Goal: Task Accomplishment & Management: Manage account settings

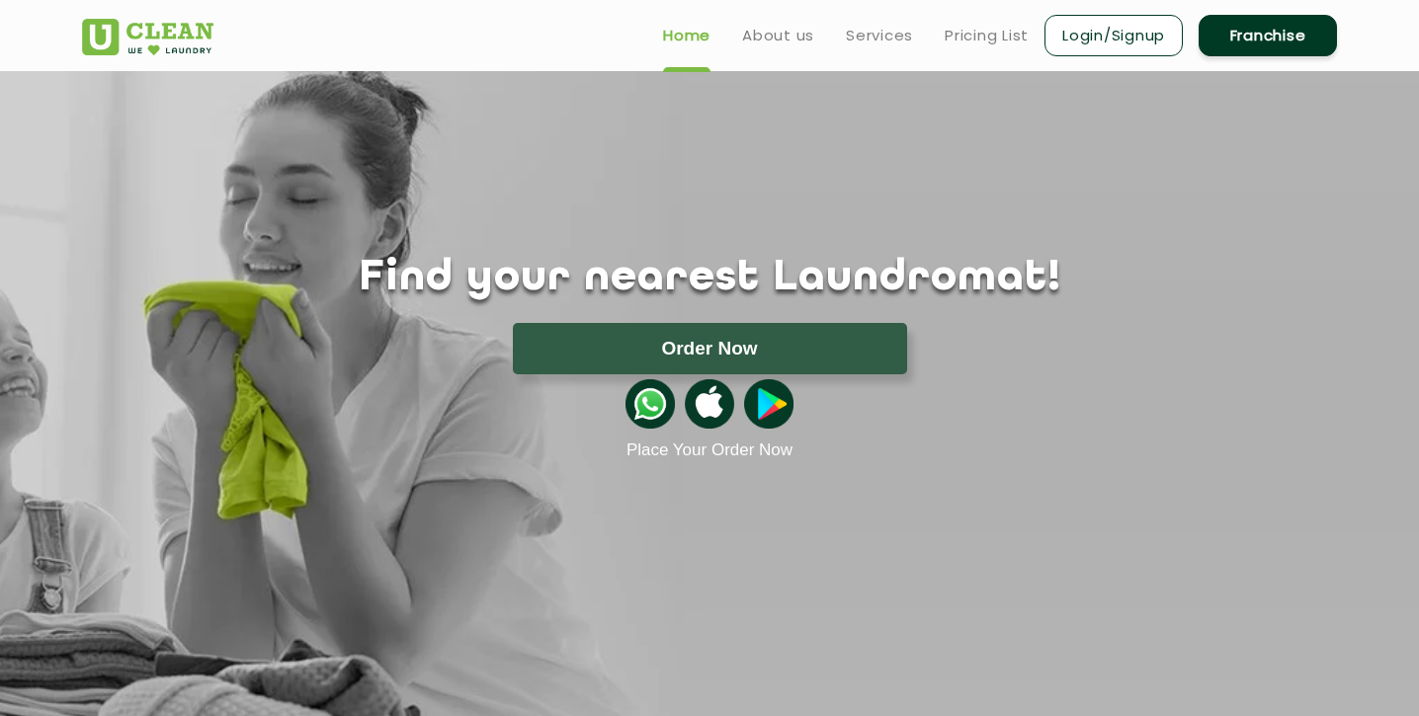
click at [1116, 38] on link "Login/Signup" at bounding box center [1114, 36] width 138 height 42
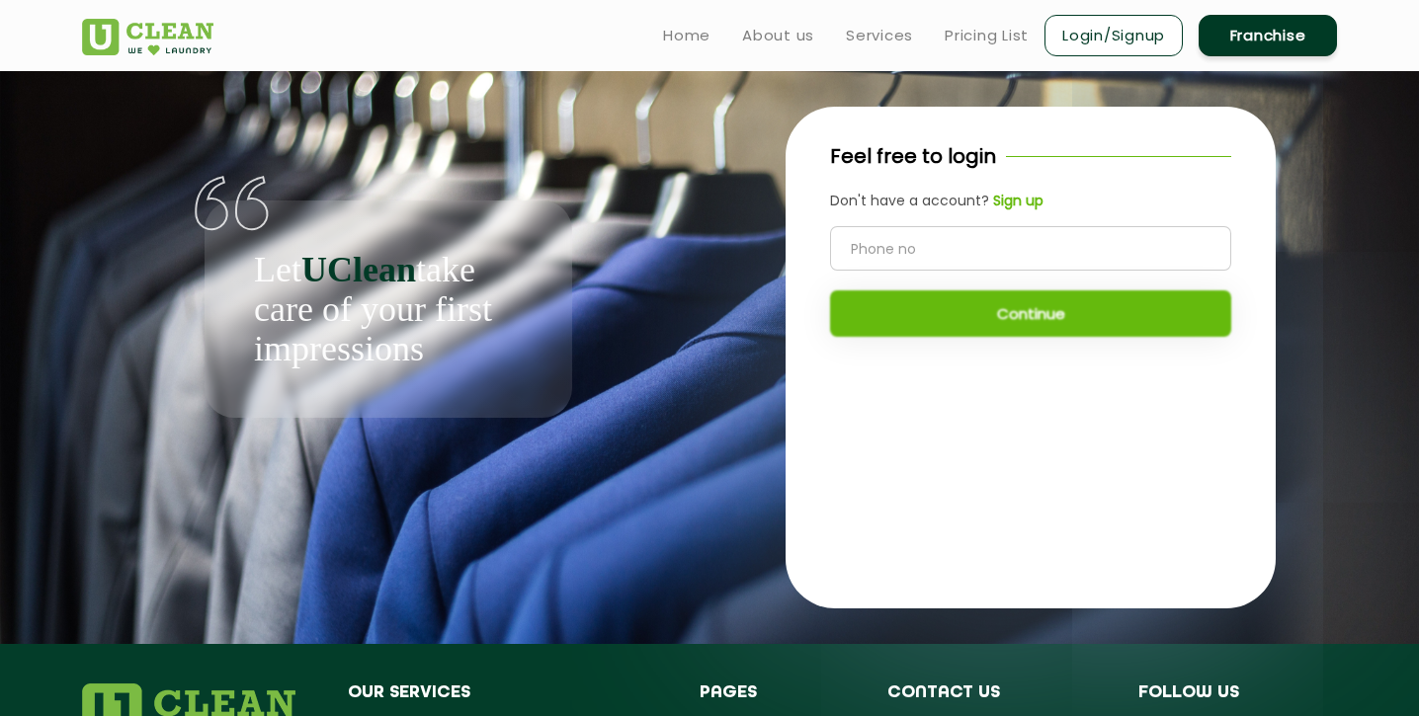
click at [909, 254] on input "tel" at bounding box center [1030, 248] width 401 height 44
type input "9930351193"
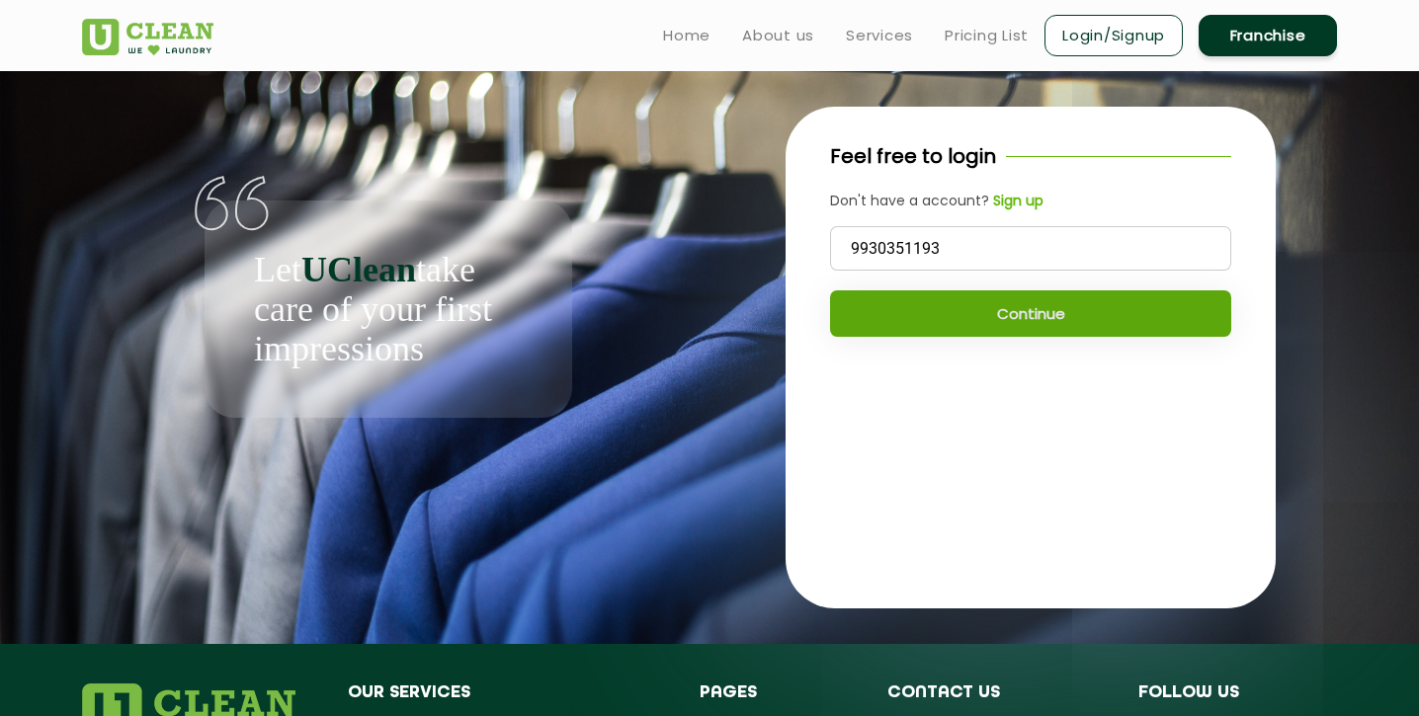
click at [1037, 317] on button "Continue" at bounding box center [1030, 314] width 401 height 46
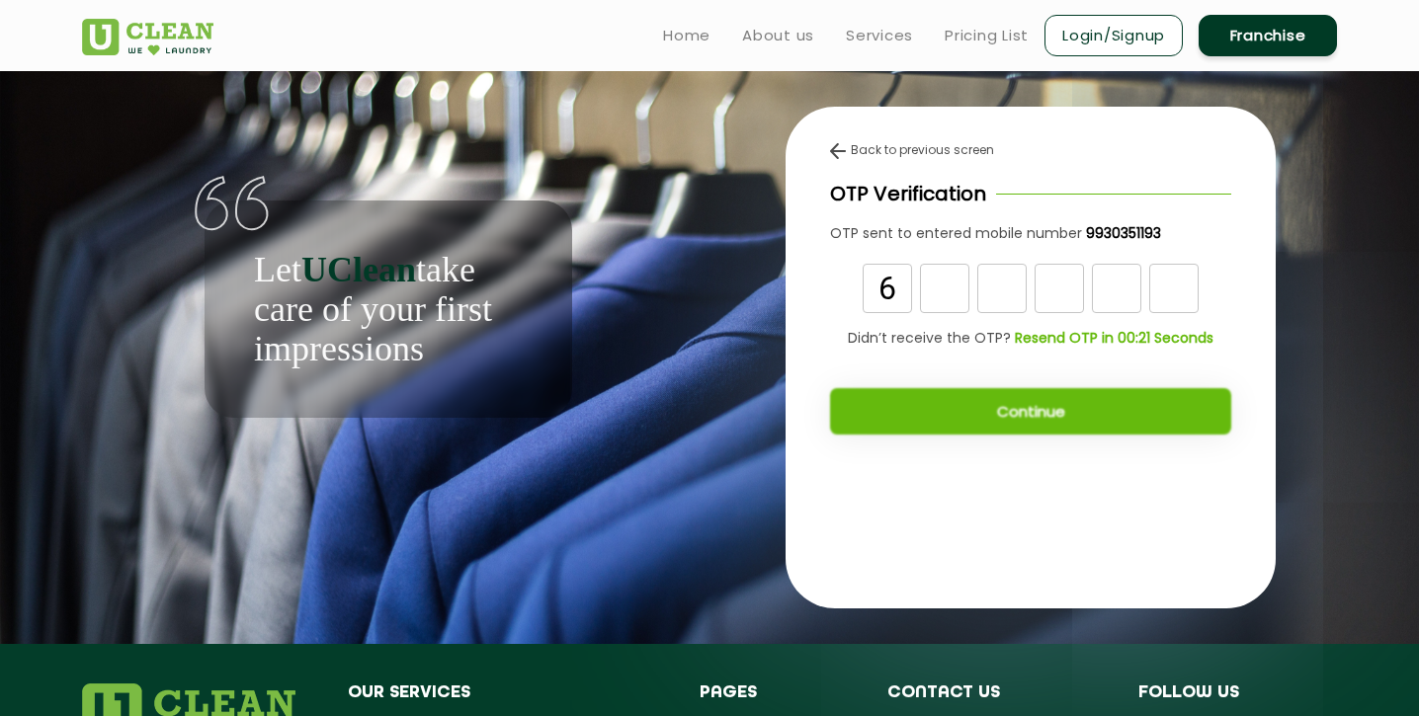
type input "6"
type input "9"
type input "0"
type input "7"
type input "6"
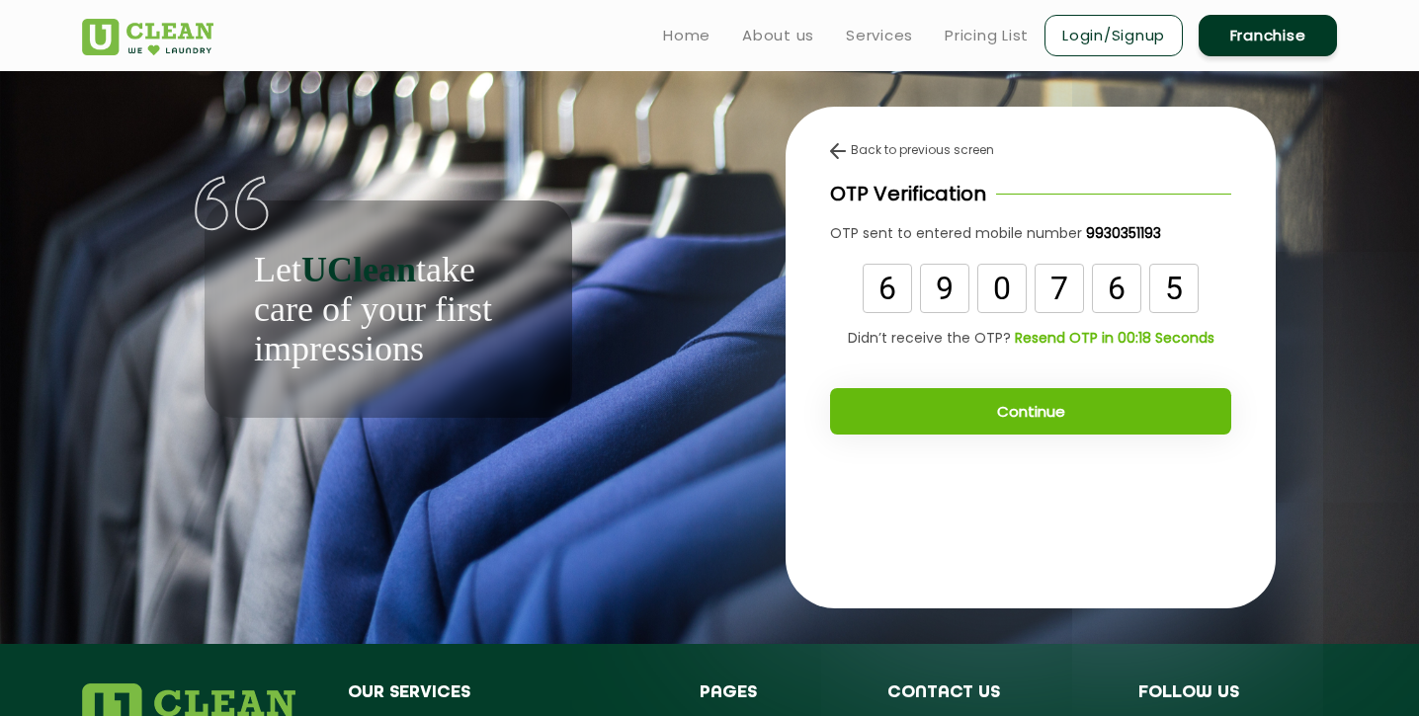
type input "5"
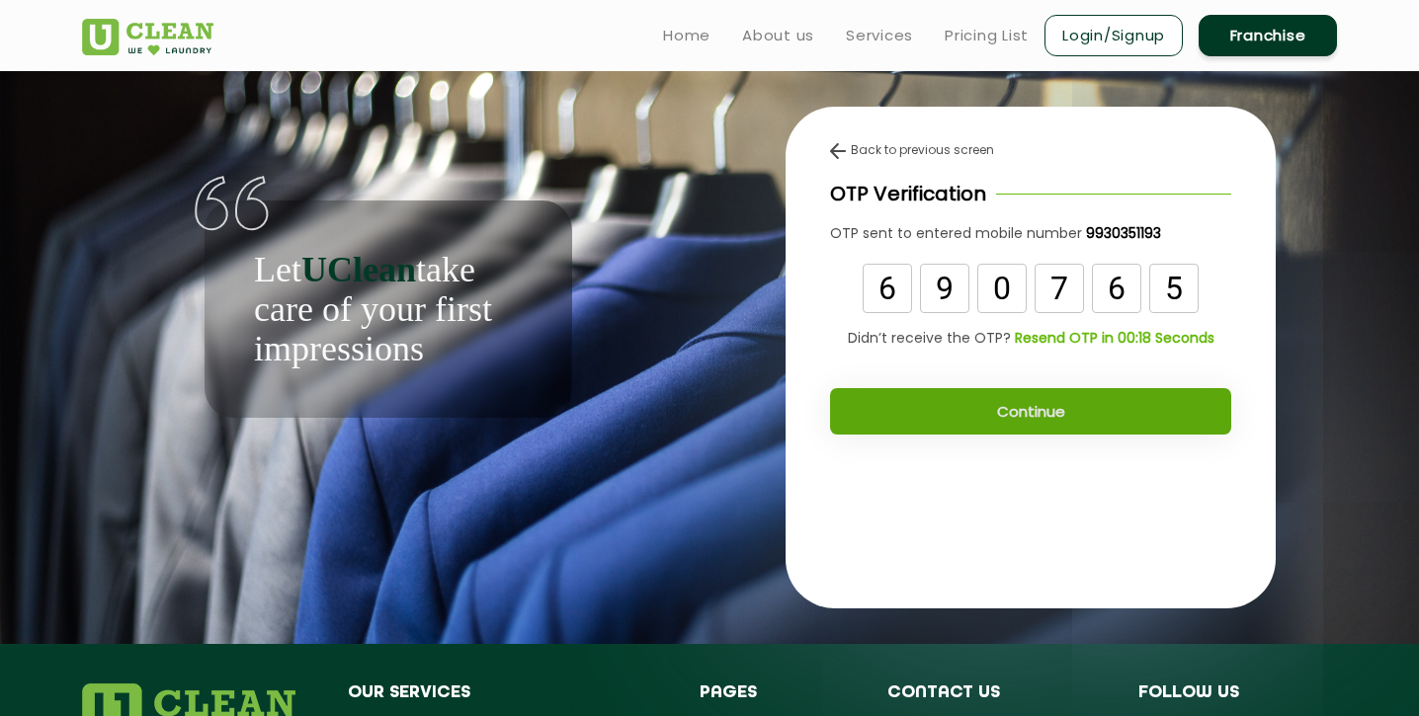
click at [956, 417] on button "Continue" at bounding box center [1030, 411] width 401 height 46
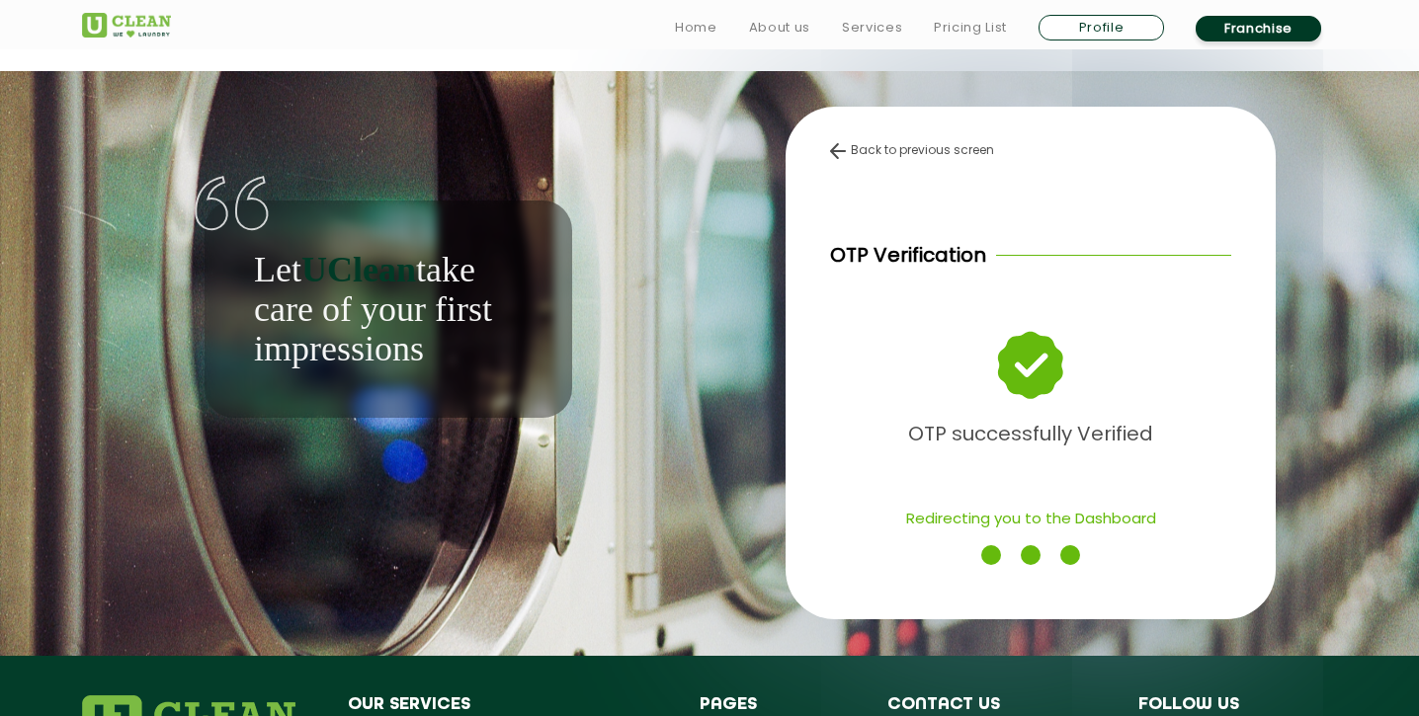
scroll to position [114, 0]
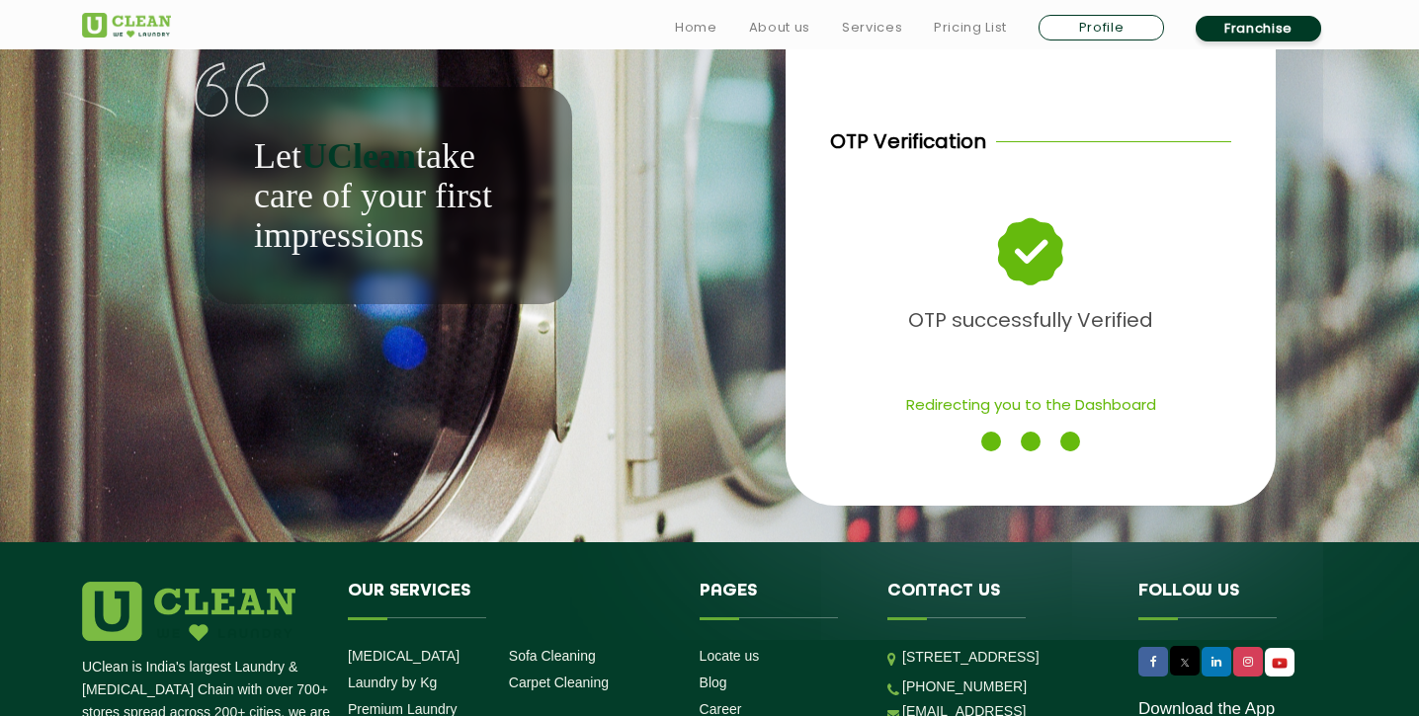
scroll to position [8, 0]
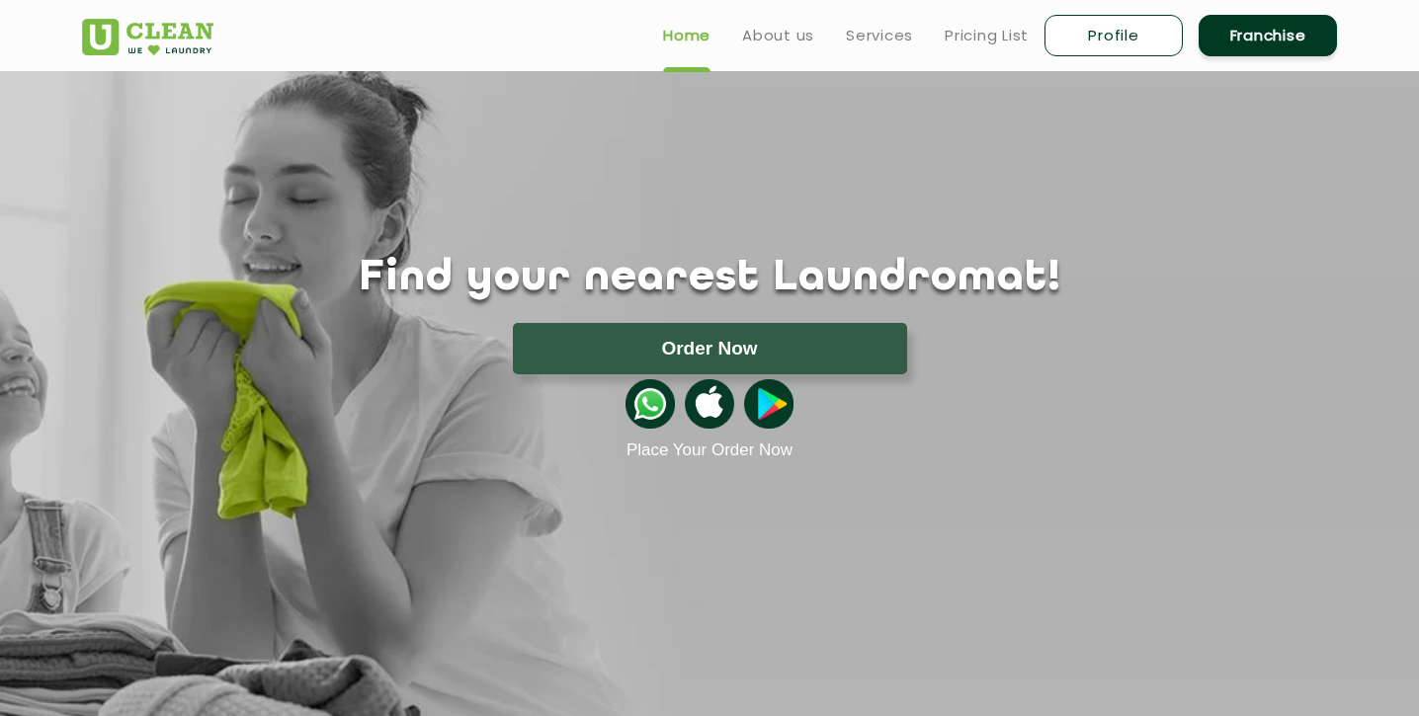
click at [1103, 34] on link "Profile" at bounding box center [1114, 36] width 138 height 42
select select
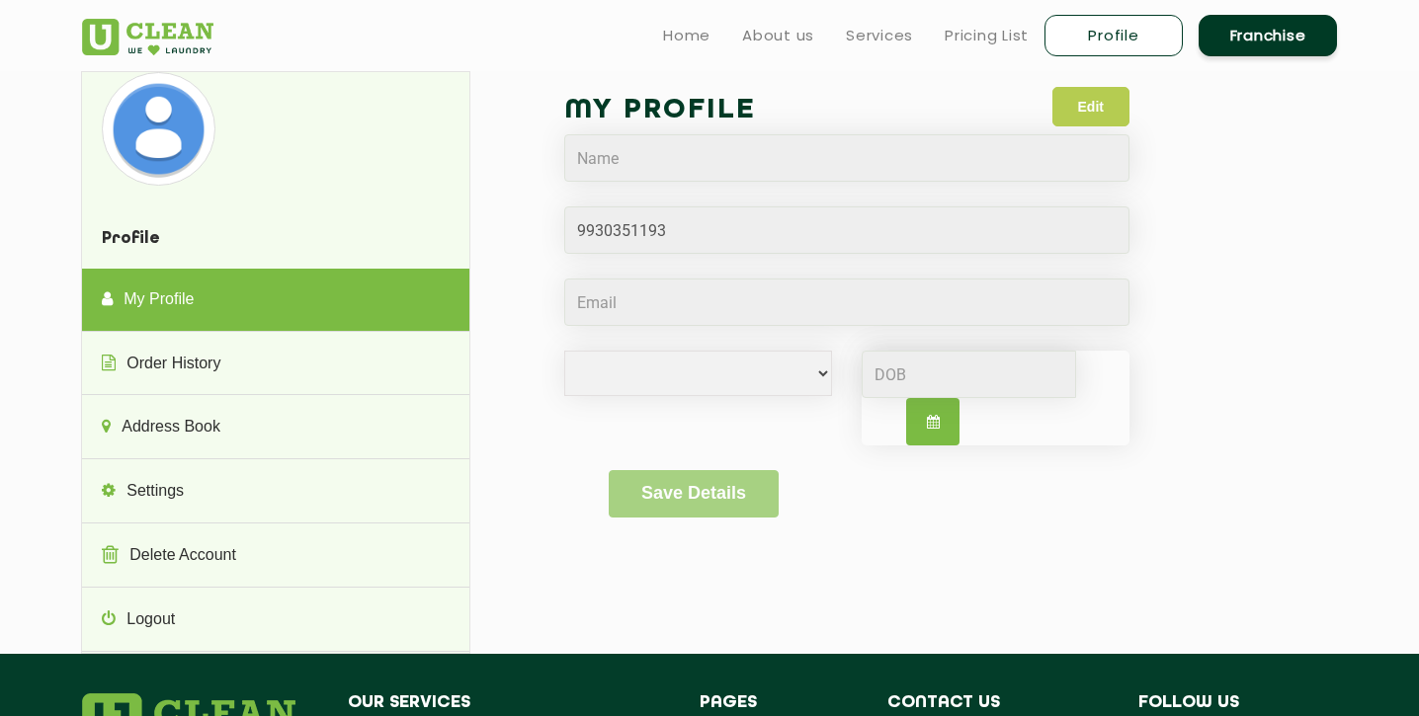
click at [1061, 105] on button "Edit" at bounding box center [1090, 107] width 77 height 40
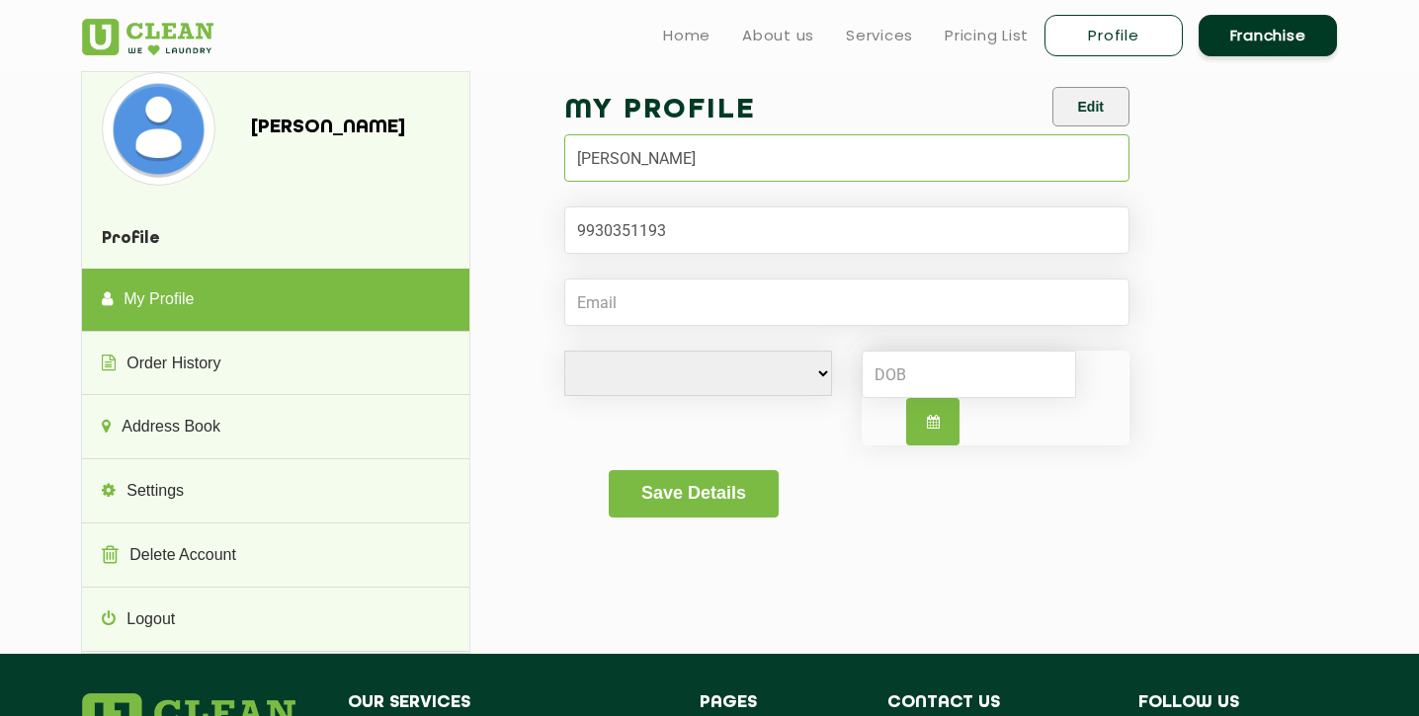
type input "Krishna Iyer"
type input "kishuiyer@gmail.com"
select select "M"
click at [949, 376] on input at bounding box center [969, 374] width 214 height 47
click at [937, 425] on icon "button" at bounding box center [933, 422] width 13 height 14
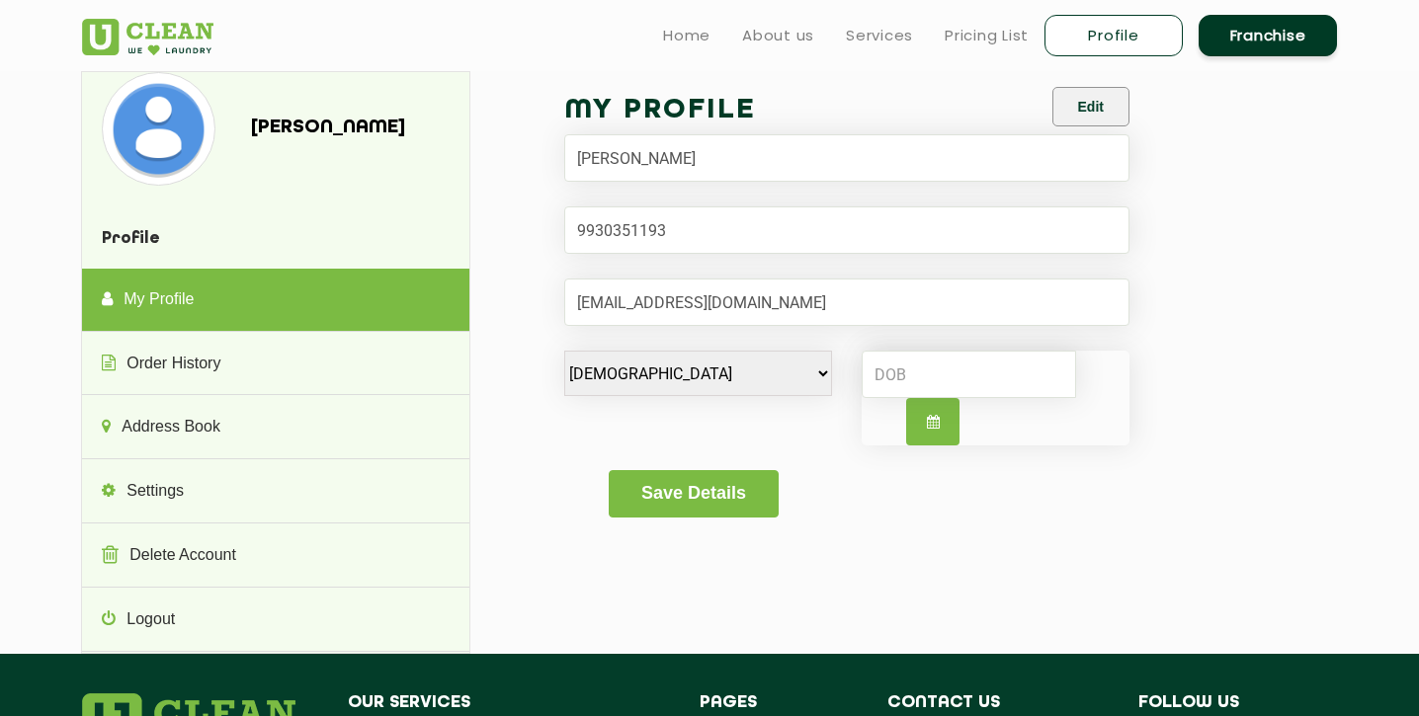
select select "9"
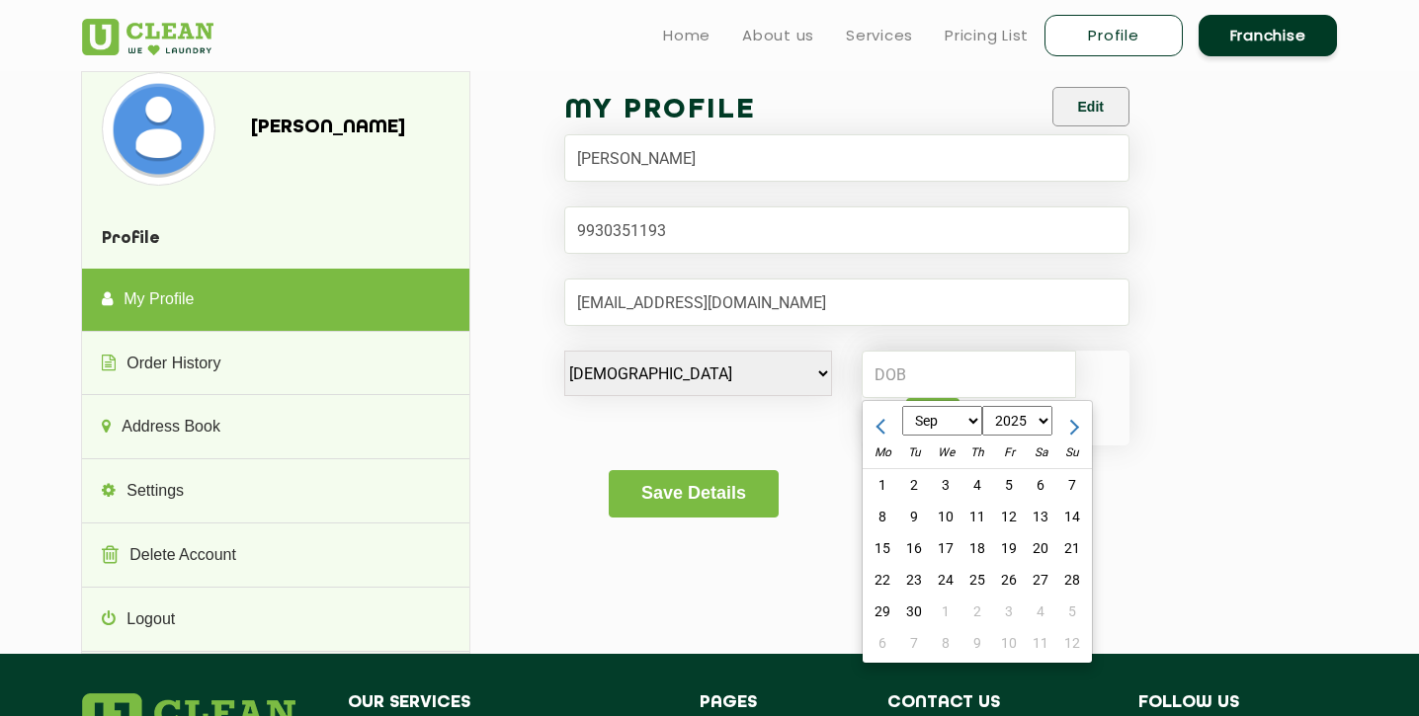
select select "1993"
select select "11"
click at [1011, 484] on div "5" at bounding box center [1009, 485] width 32 height 32
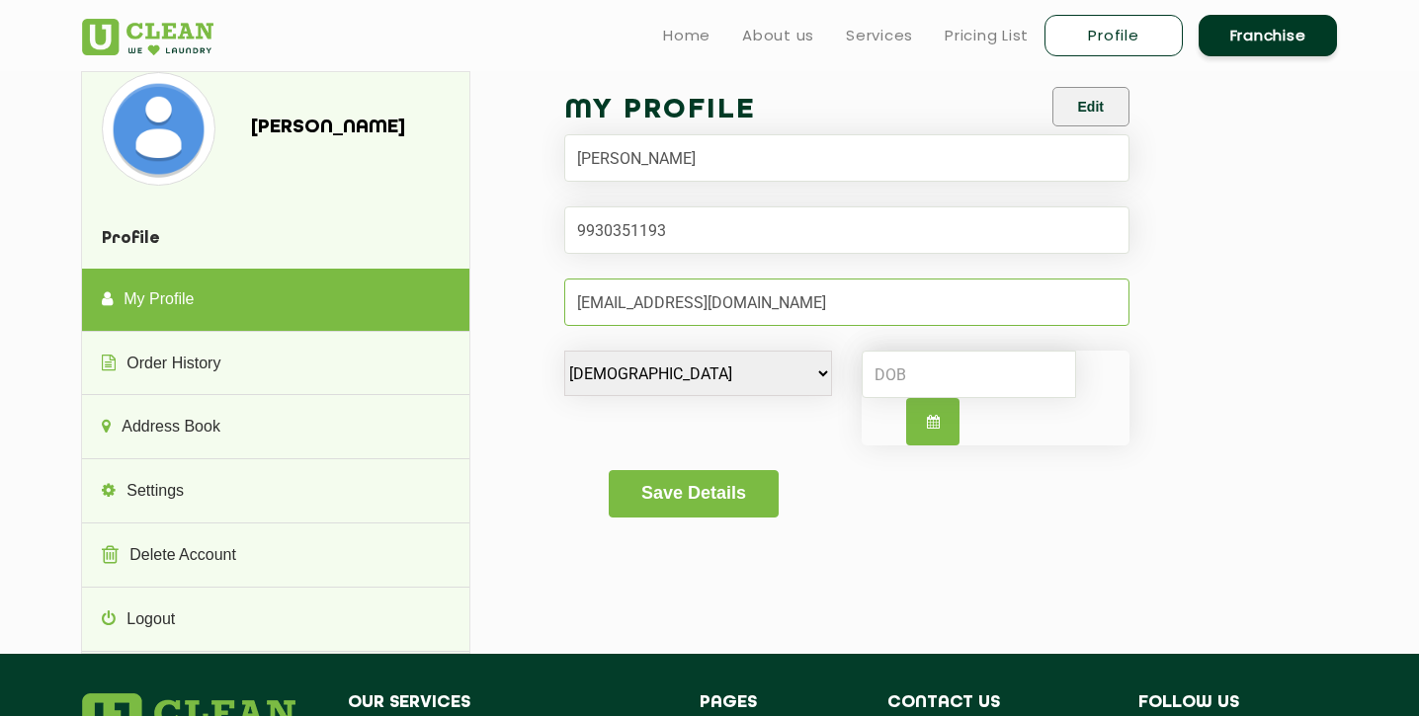
click at [1004, 324] on input "Email" at bounding box center [846, 302] width 565 height 47
click at [714, 505] on button "Save Details" at bounding box center [693, 493] width 169 height 47
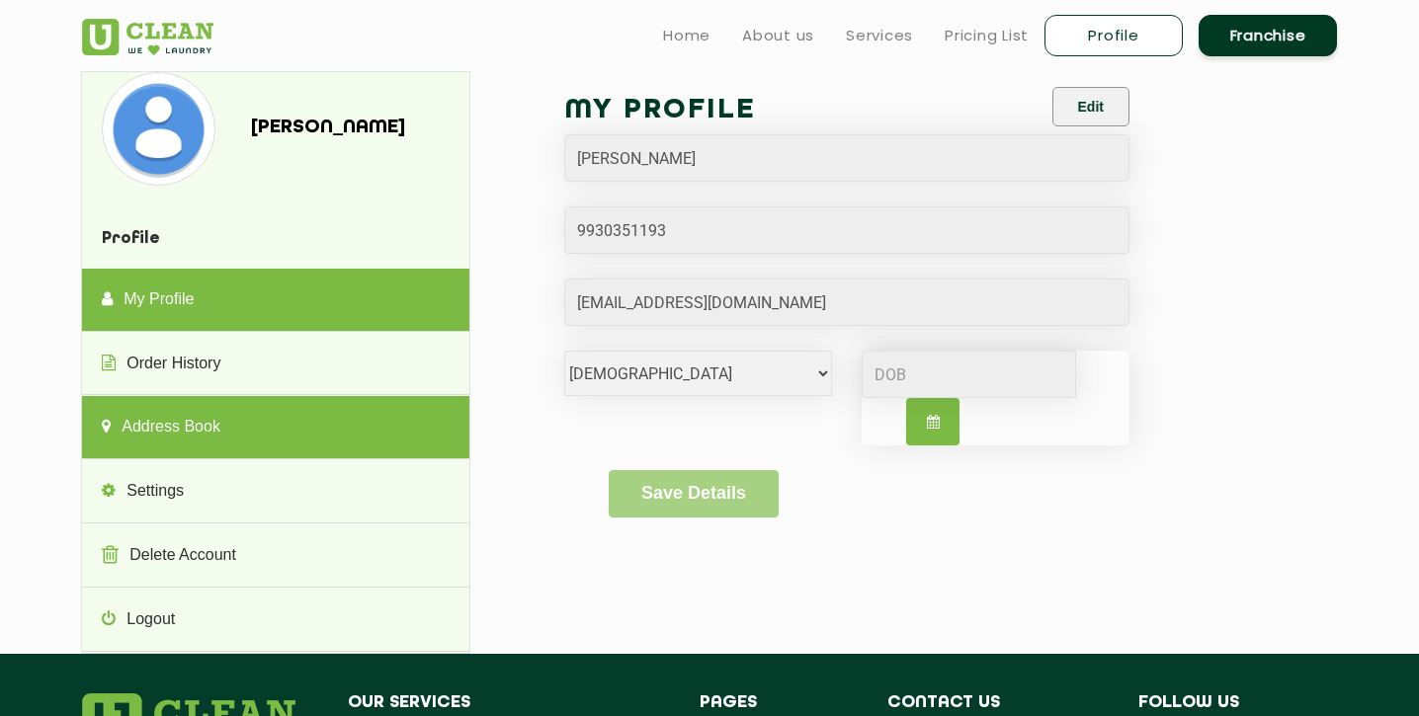
click at [254, 412] on link "Address Book" at bounding box center [275, 427] width 386 height 63
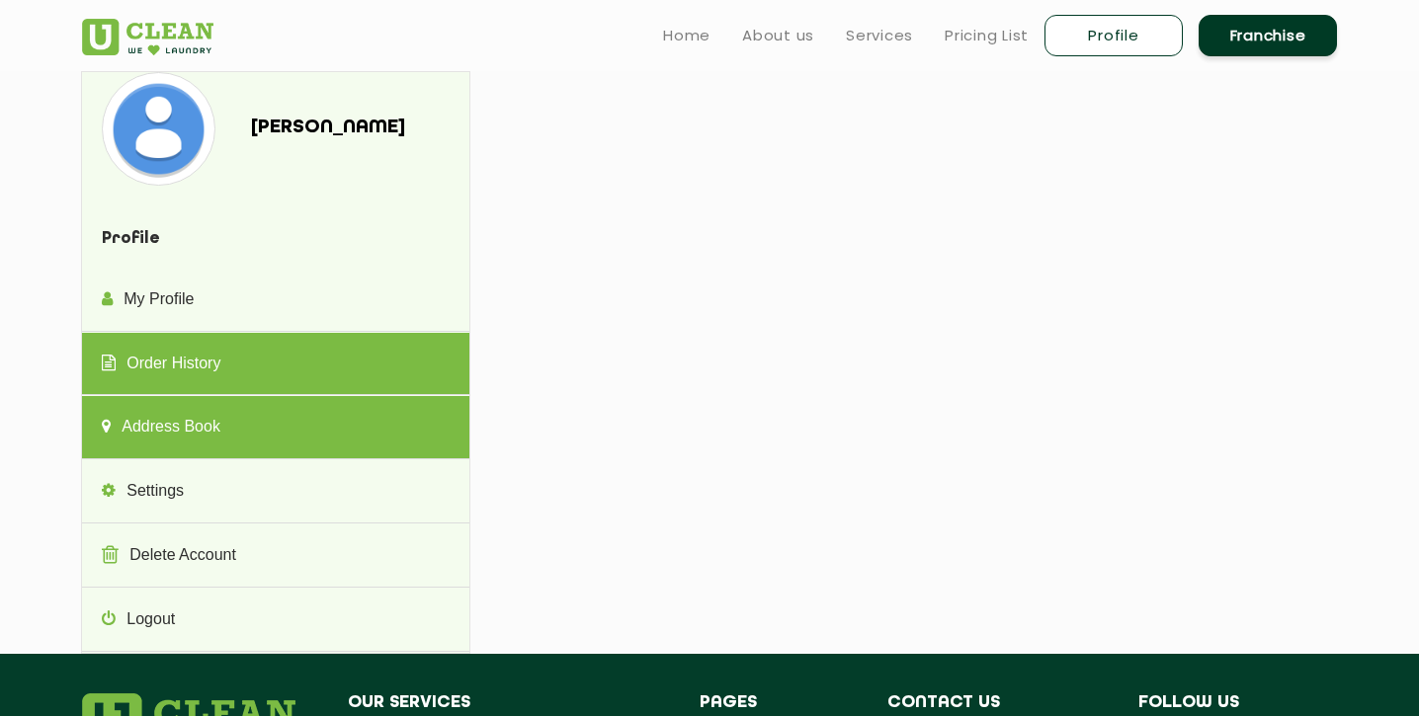
click at [233, 377] on link "Order History" at bounding box center [275, 364] width 386 height 63
click at [233, 432] on link "Address Book" at bounding box center [275, 427] width 386 height 63
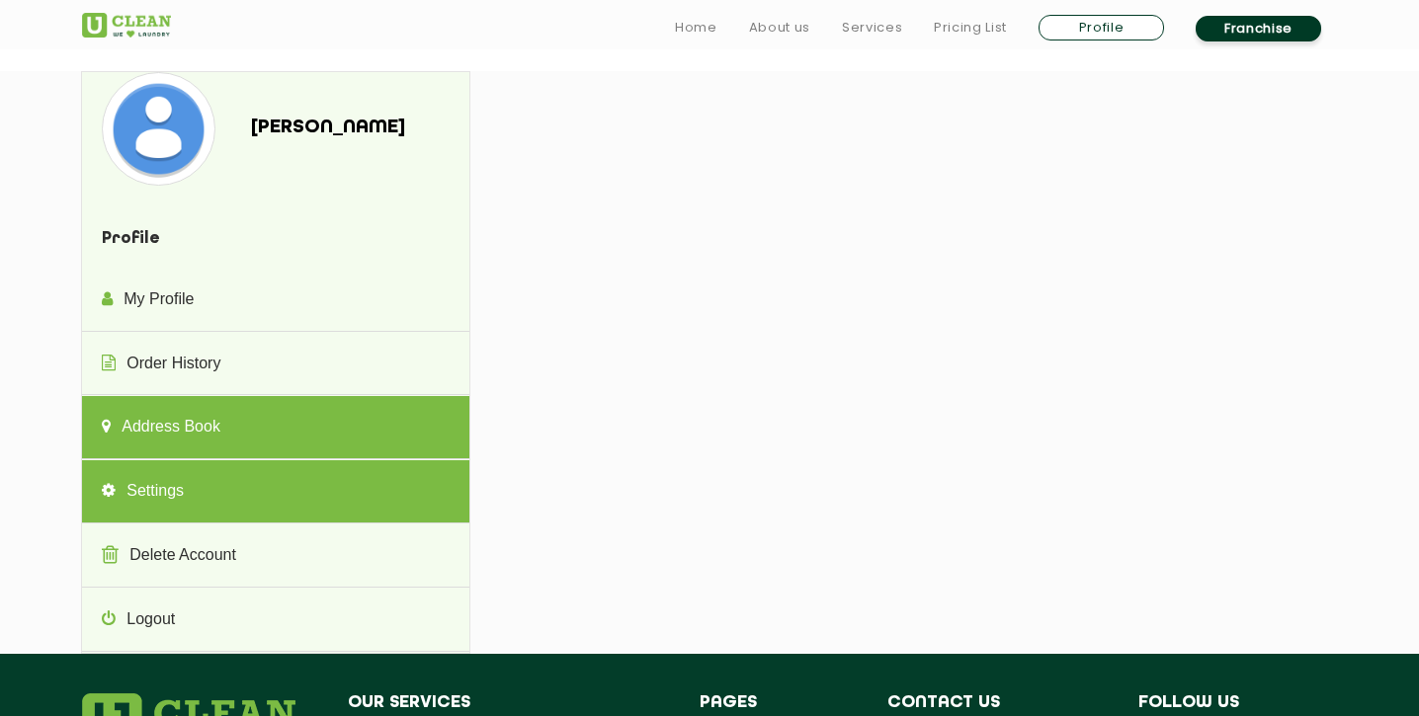
click at [179, 487] on link "Settings" at bounding box center [275, 491] width 386 height 63
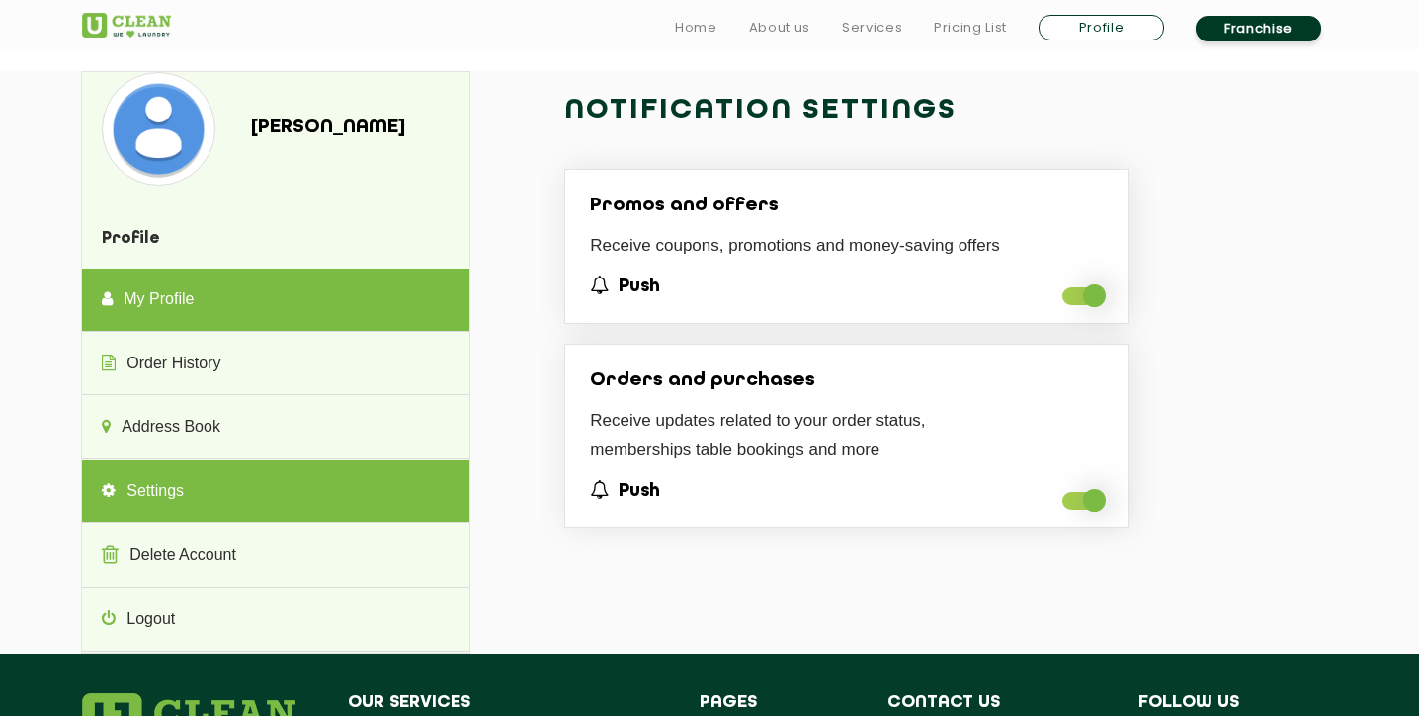
click at [214, 299] on link "My Profile" at bounding box center [275, 300] width 386 height 63
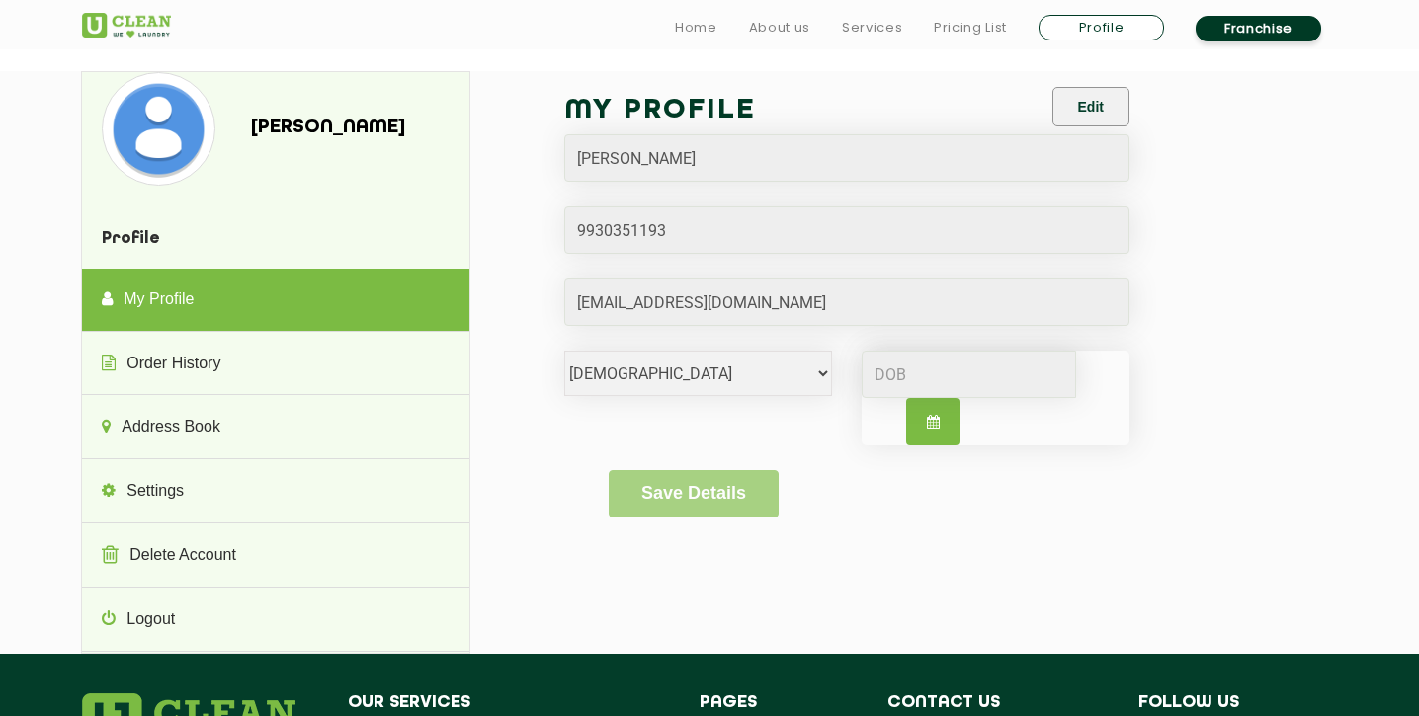
click at [146, 19] on img at bounding box center [126, 25] width 89 height 25
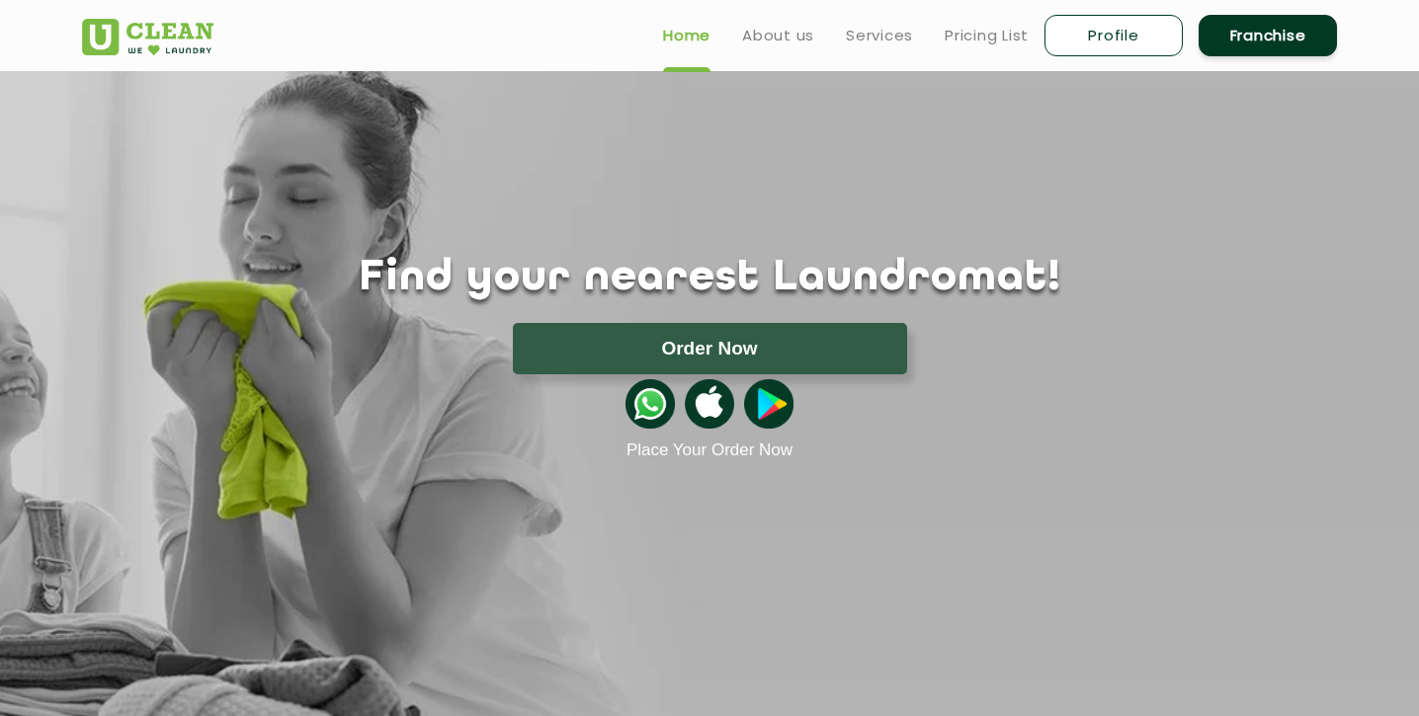
click at [1098, 35] on link "Profile" at bounding box center [1114, 36] width 138 height 42
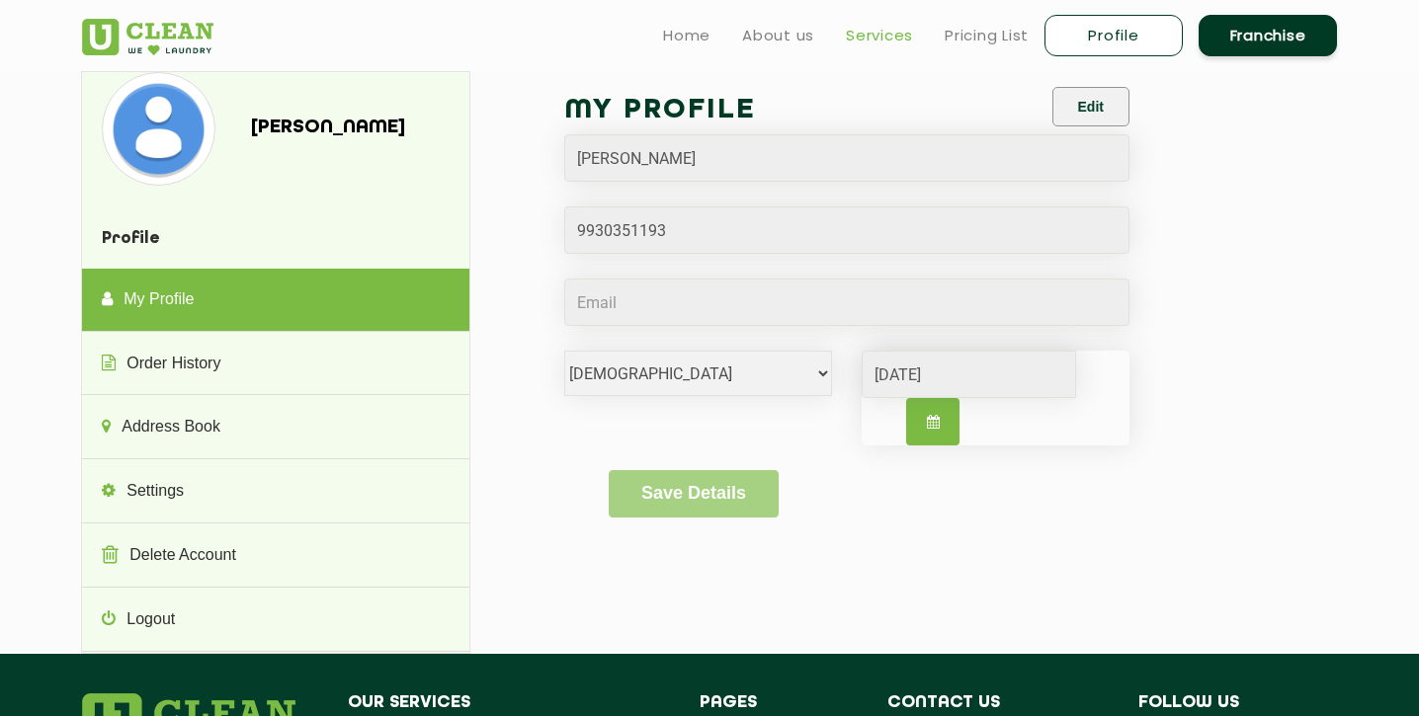
click at [886, 42] on link "Services" at bounding box center [879, 36] width 67 height 24
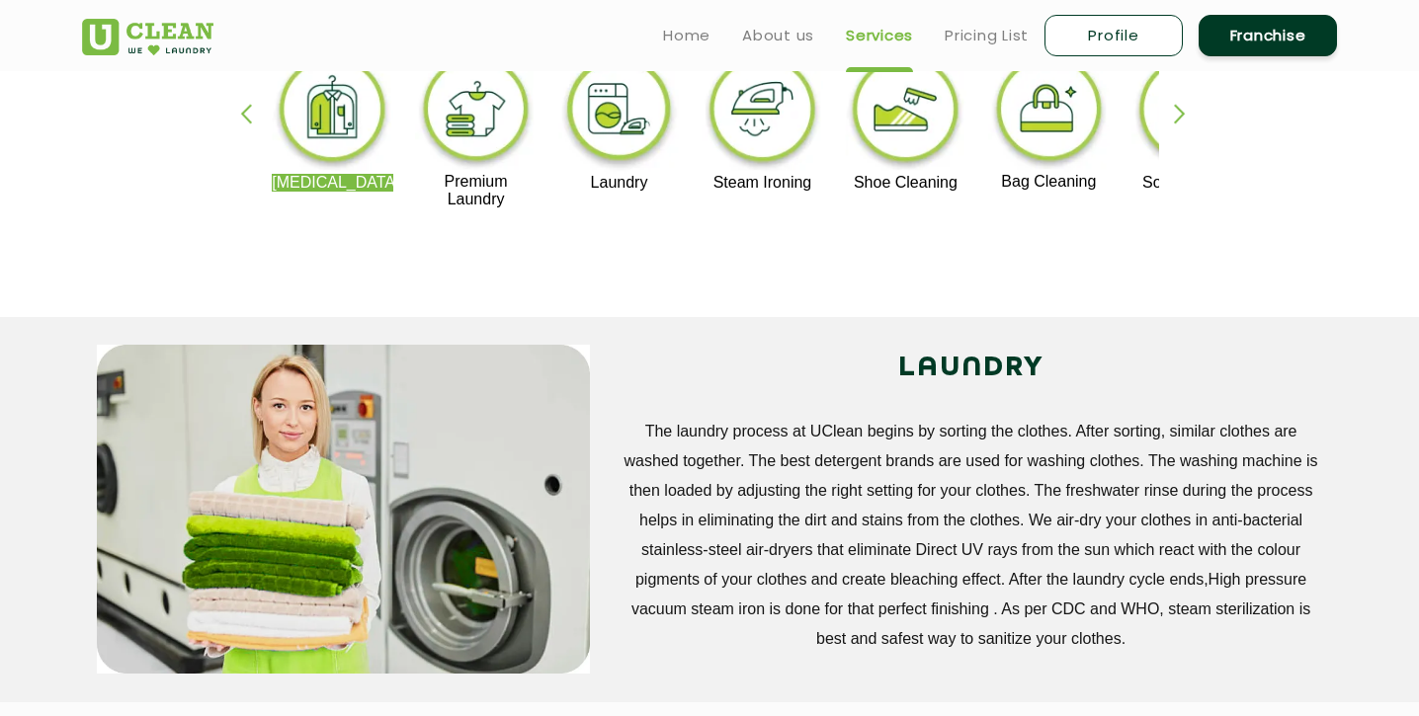
scroll to position [489, 0]
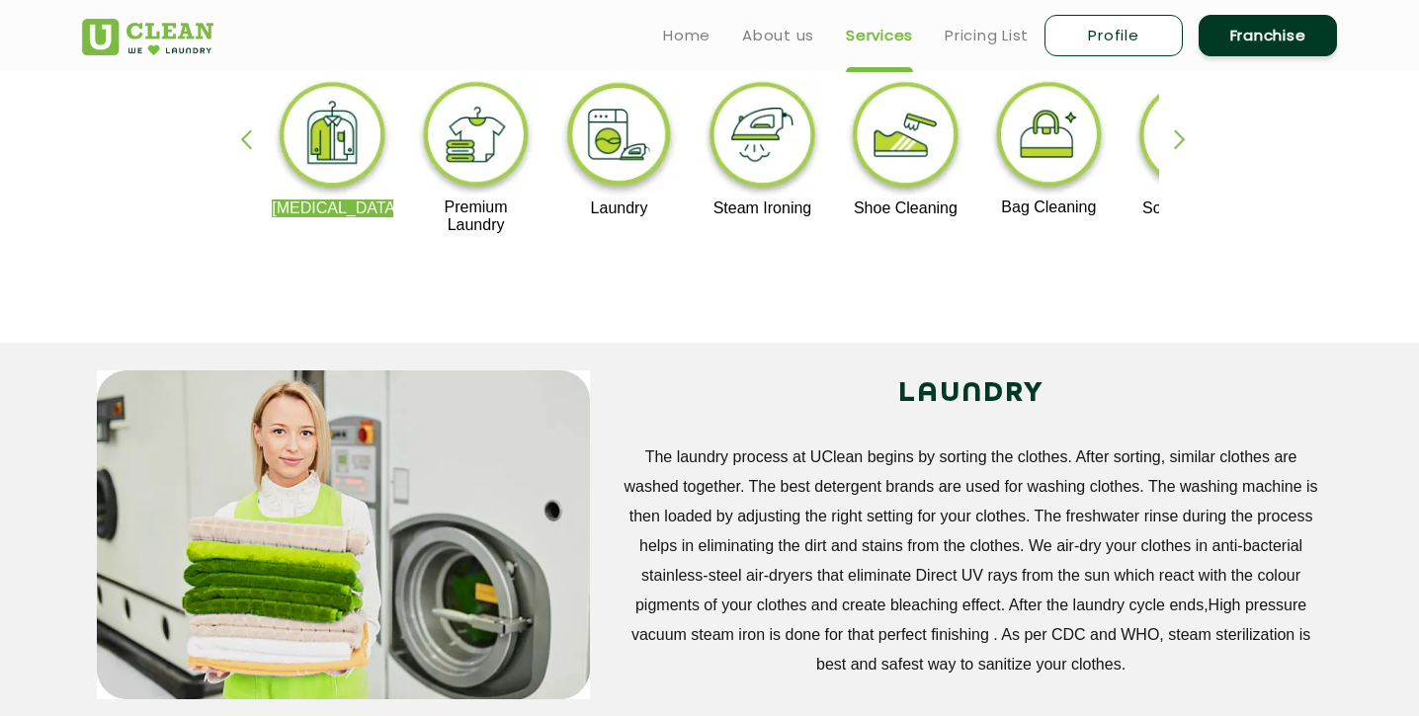
click at [614, 142] on img at bounding box center [619, 138] width 122 height 123
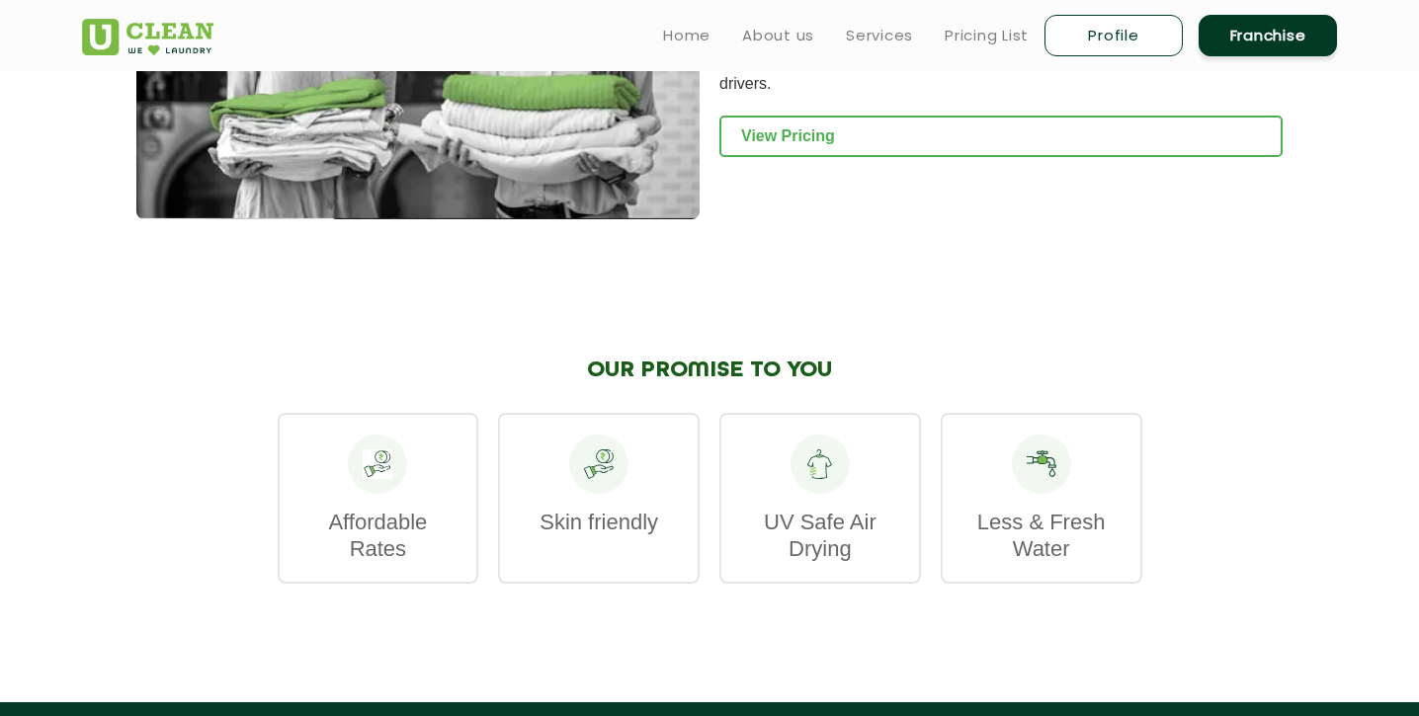
scroll to position [2664, 0]
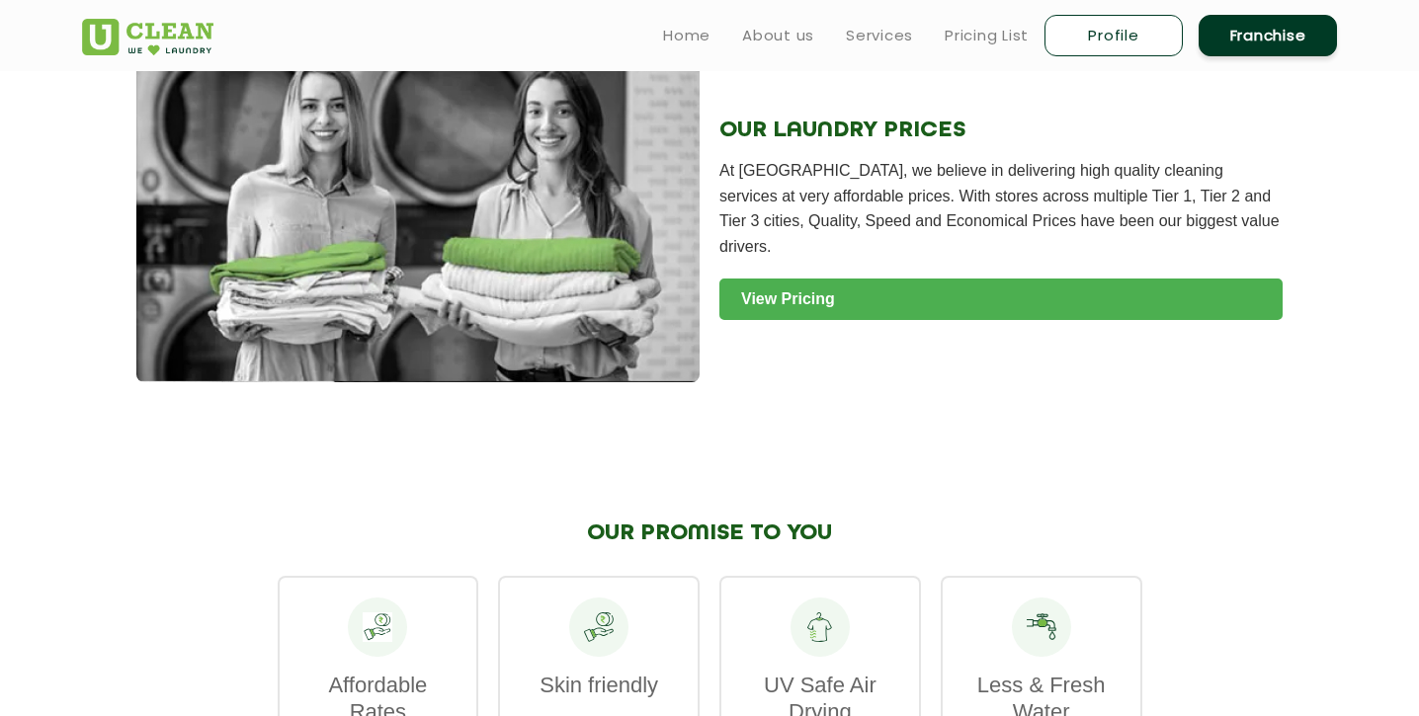
click at [829, 279] on link "View Pricing" at bounding box center [1000, 300] width 563 height 42
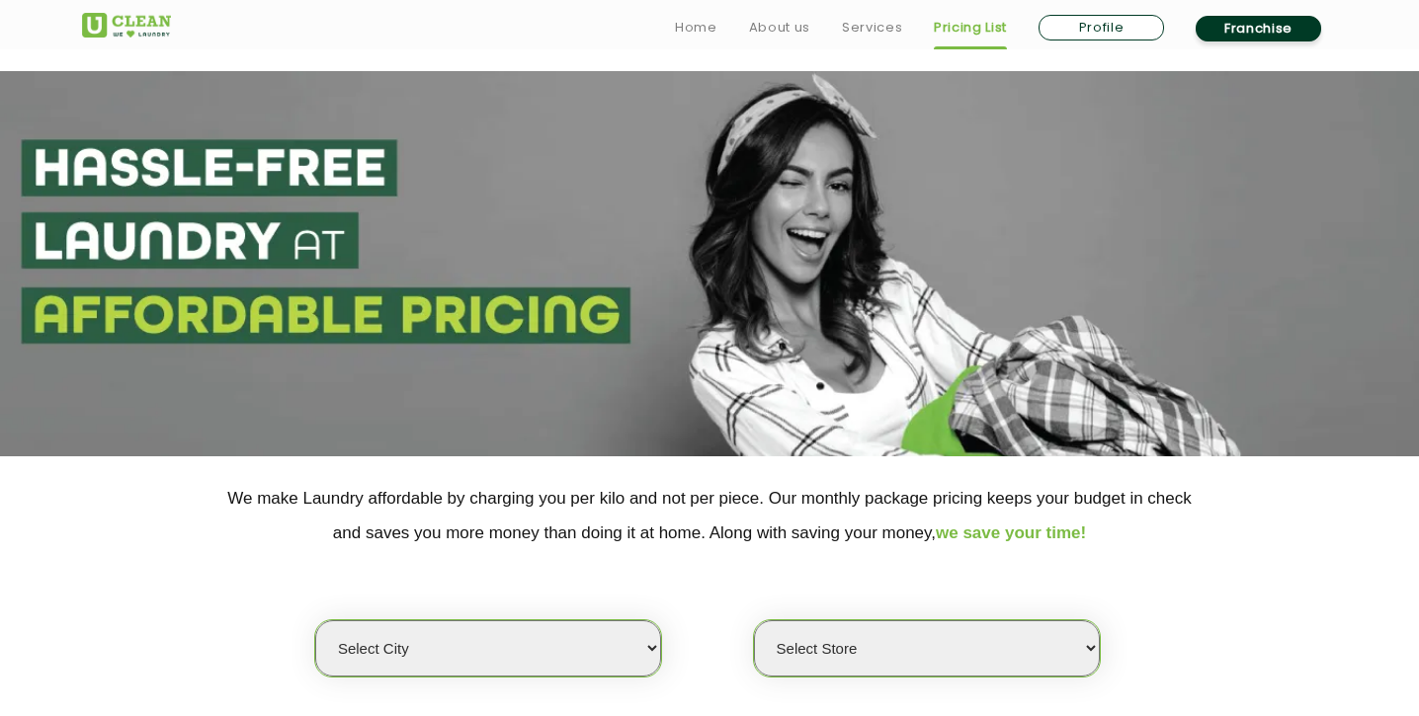
scroll to position [296, 0]
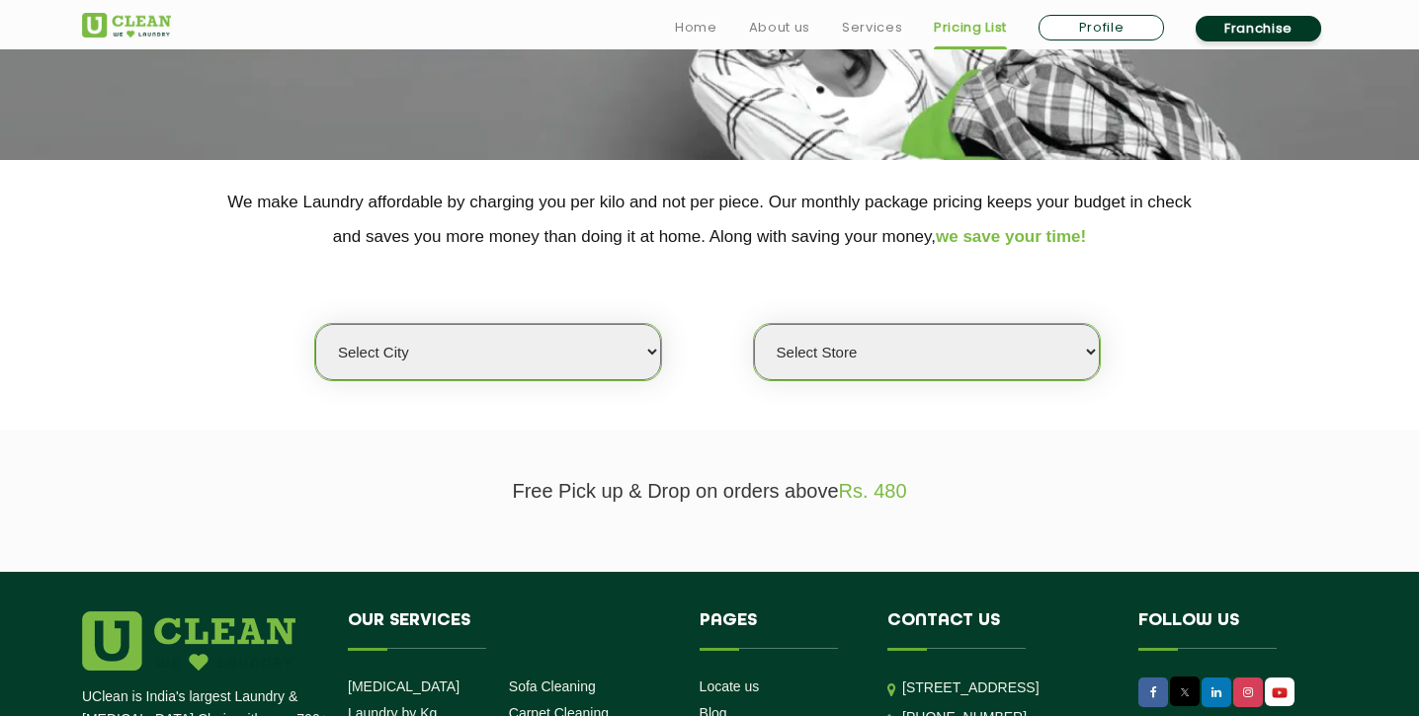
select select "16"
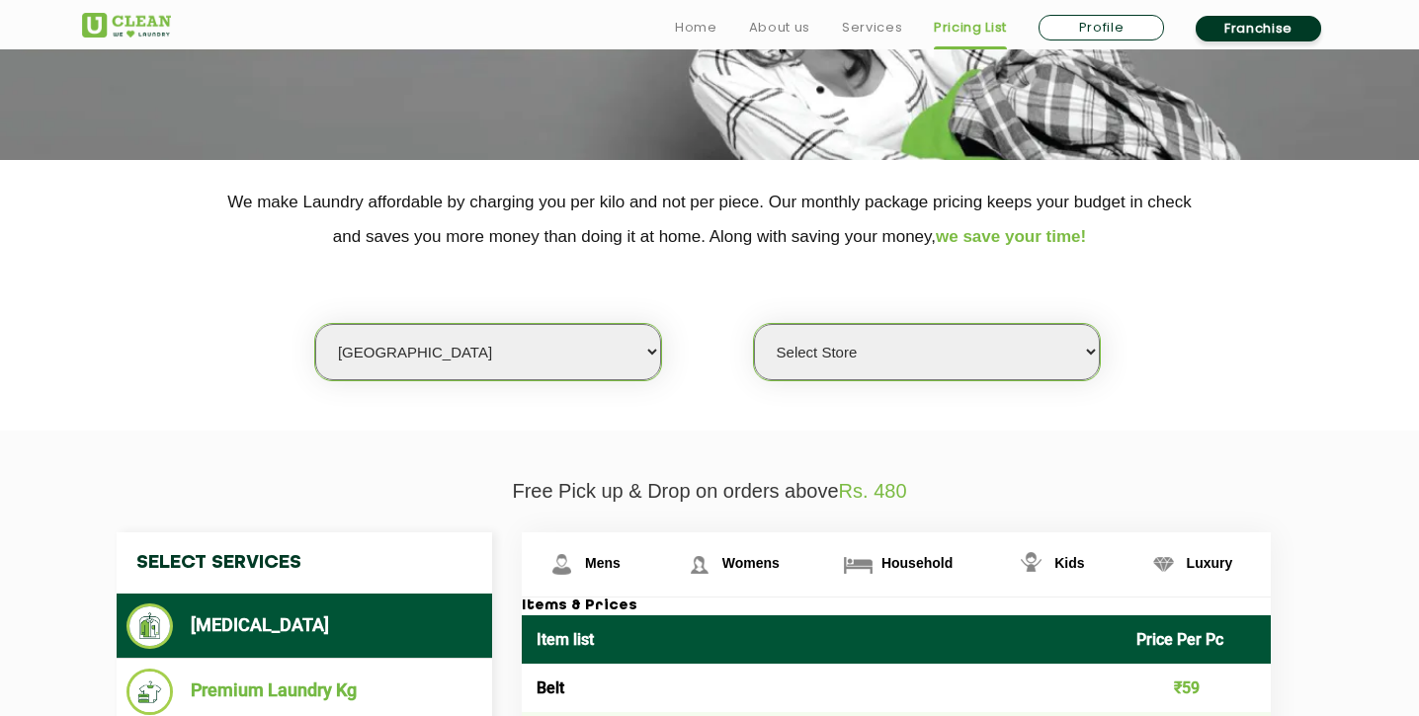
select select "352"
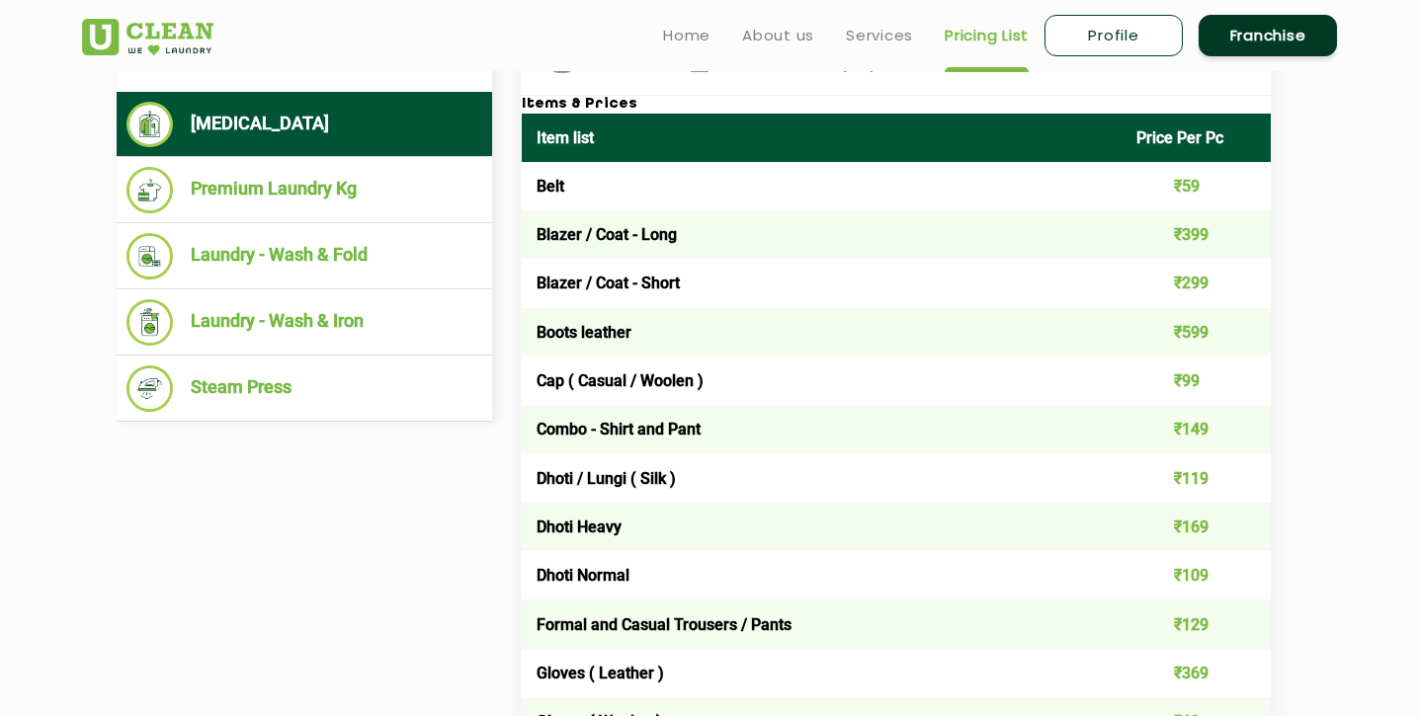
scroll to position [794, 0]
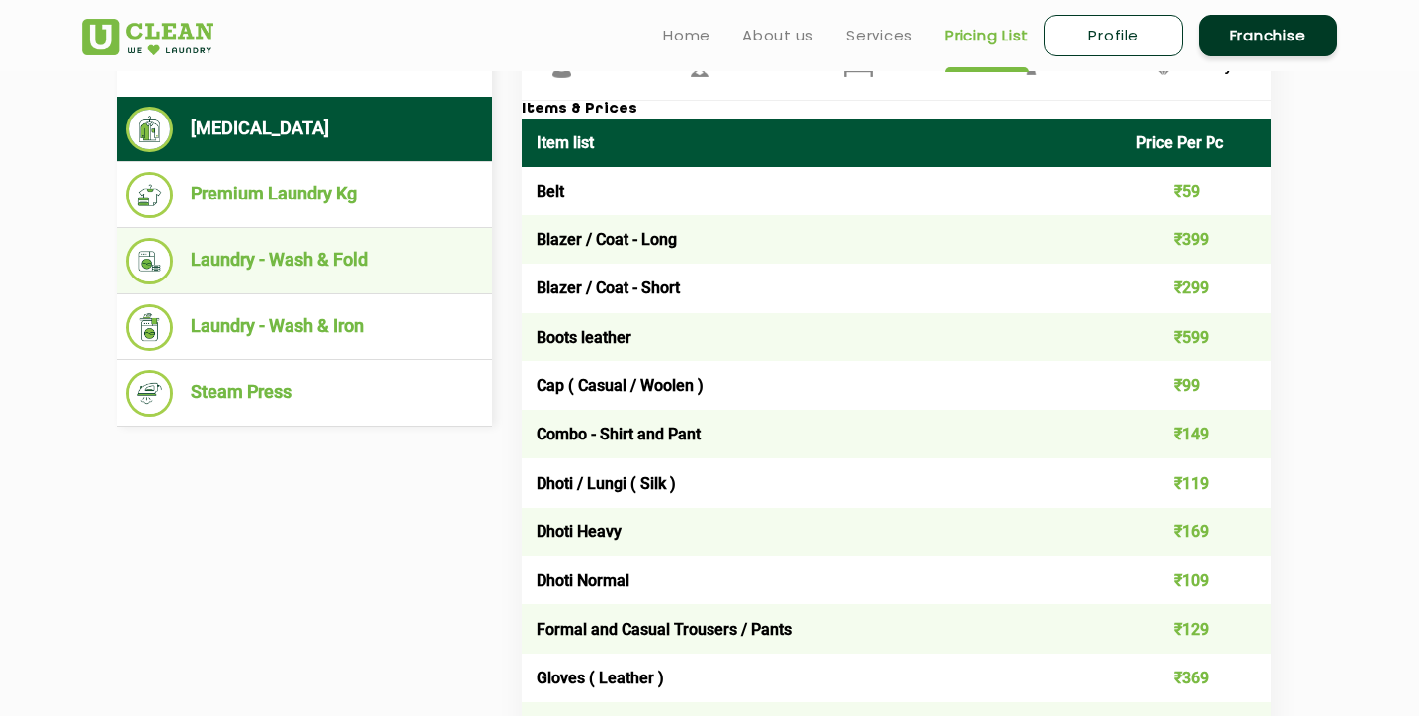
click at [317, 244] on li "Laundry - Wash & Fold" at bounding box center [304, 261] width 356 height 46
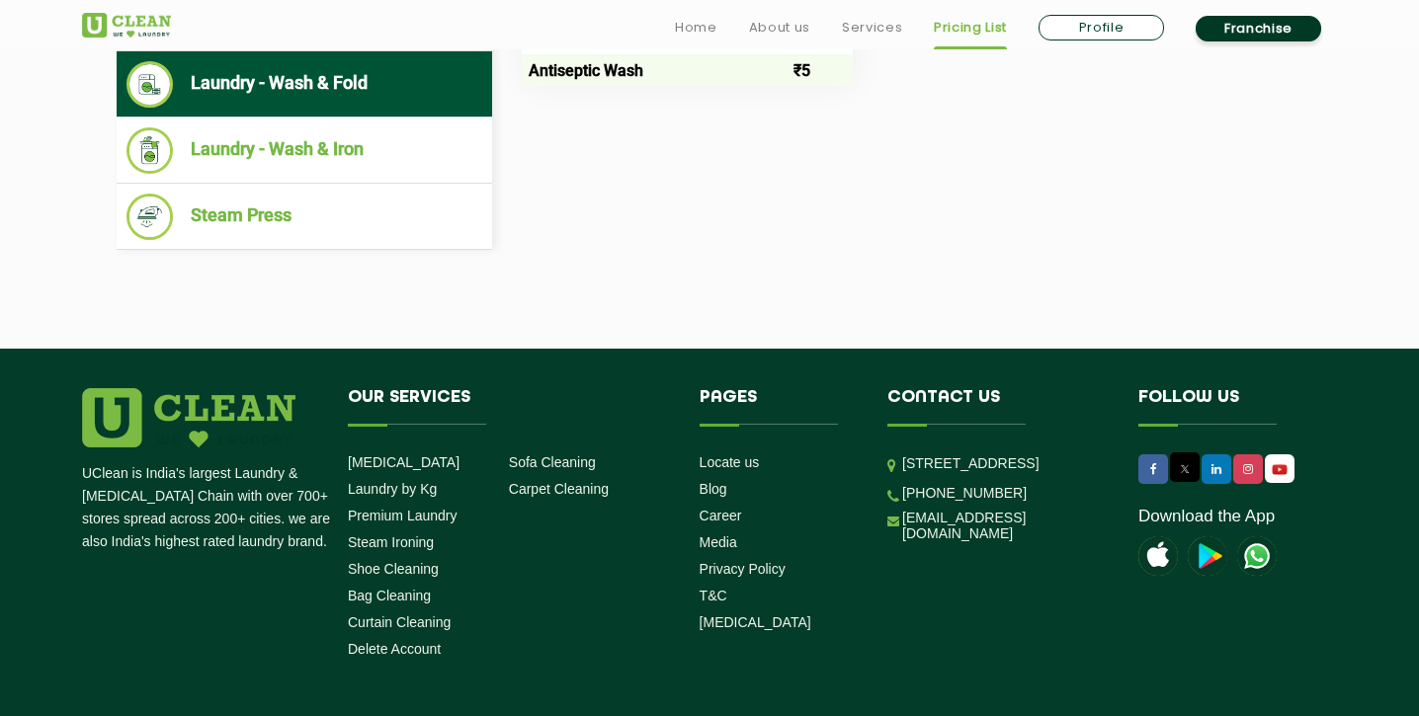
scroll to position [980, 0]
